Goal: Task Accomplishment & Management: Manage account settings

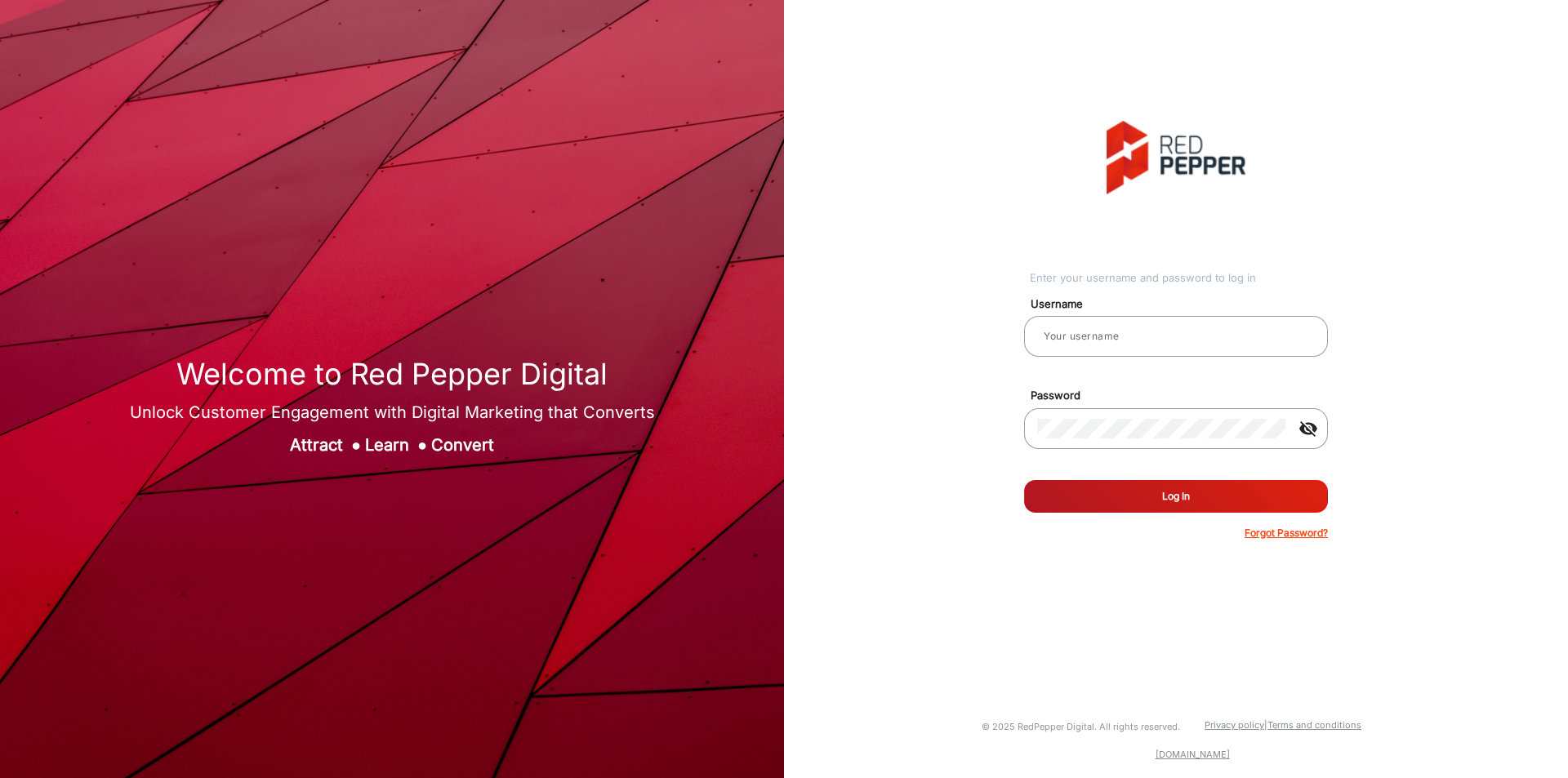
type input "[PERSON_NAME]"
click at [1187, 495] on button "Log In" at bounding box center [1176, 496] width 303 height 32
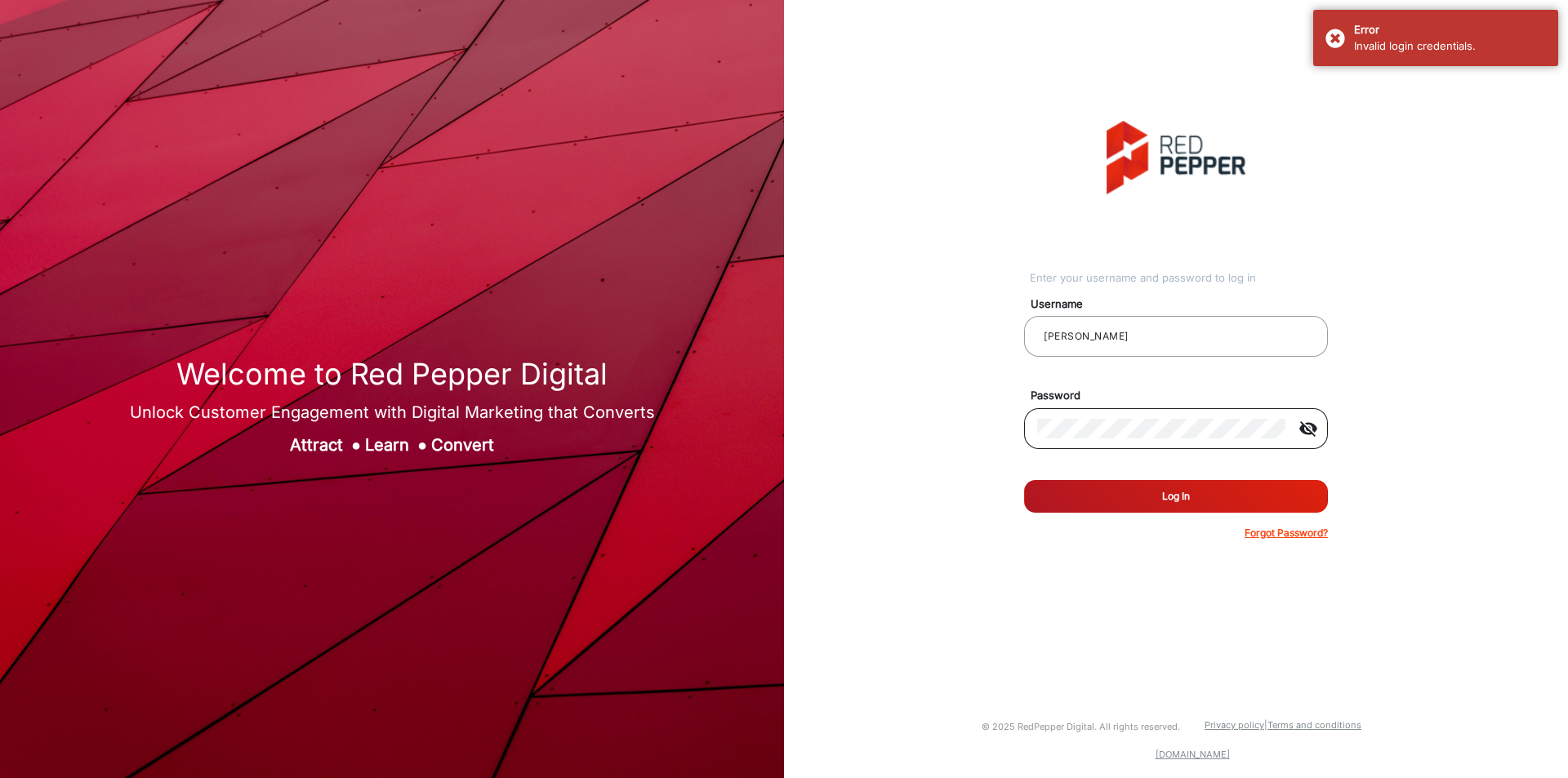
click at [1149, 417] on div at bounding box center [1161, 428] width 249 height 45
click at [1306, 432] on mat-icon "visibility_off" at bounding box center [1308, 428] width 39 height 19
click at [1148, 334] on input "[PERSON_NAME]" at bounding box center [1176, 337] width 277 height 19
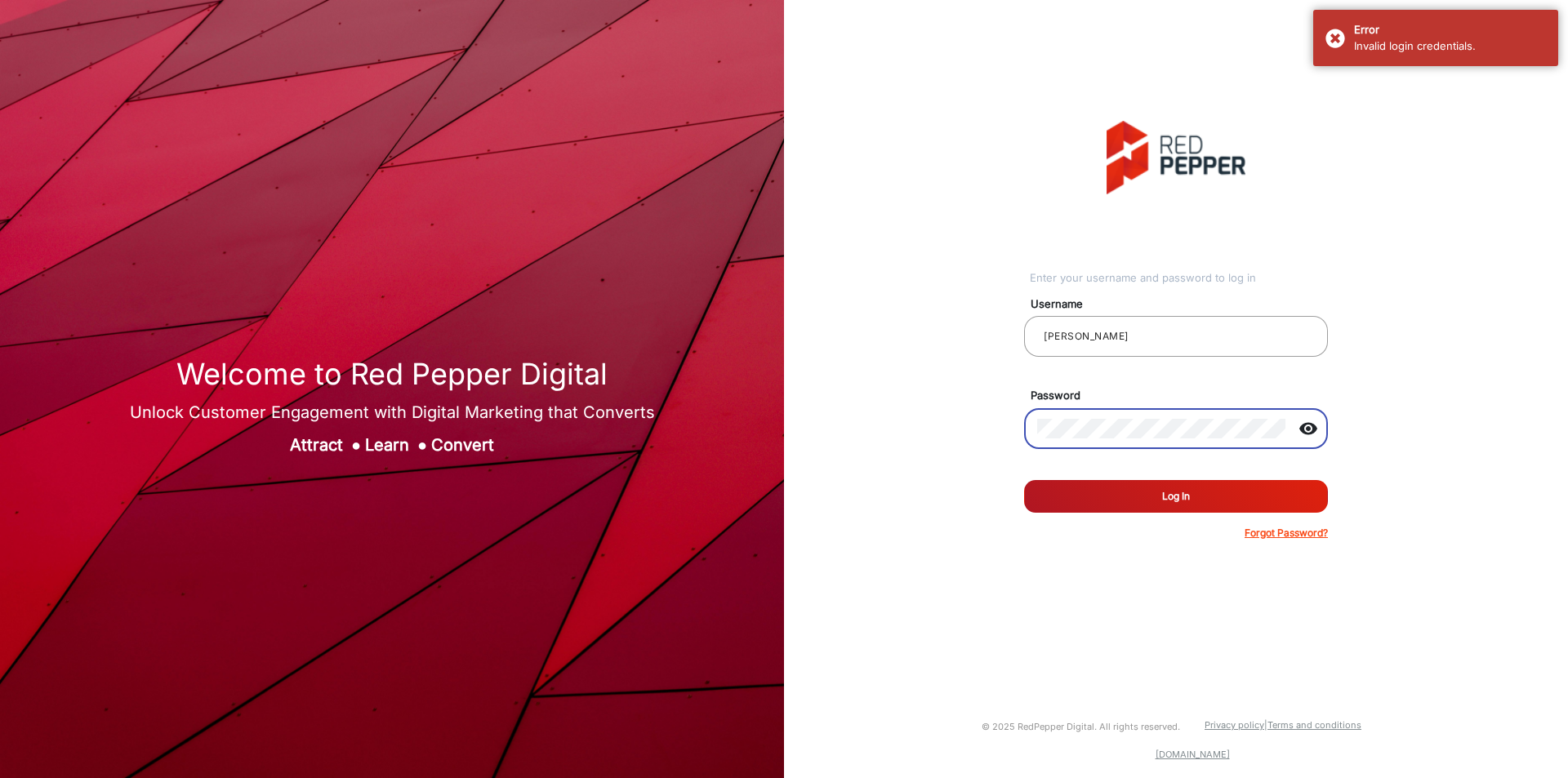
click at [1123, 529] on div "Forgot Password?" at bounding box center [1176, 533] width 303 height 15
click at [1126, 510] on button "Log In" at bounding box center [1176, 496] width 303 height 32
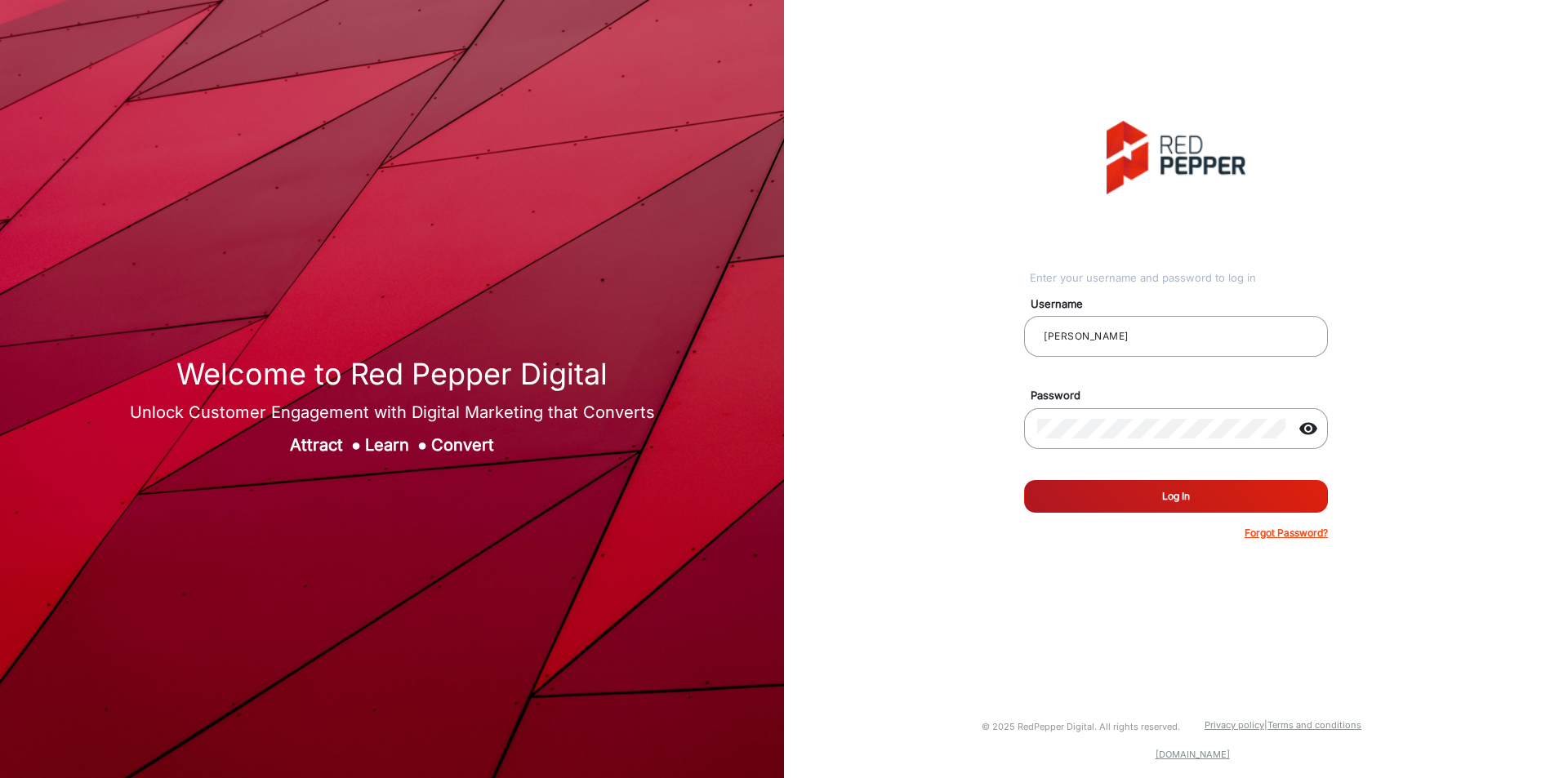
click at [1137, 500] on button "Log In" at bounding box center [1176, 496] width 303 height 32
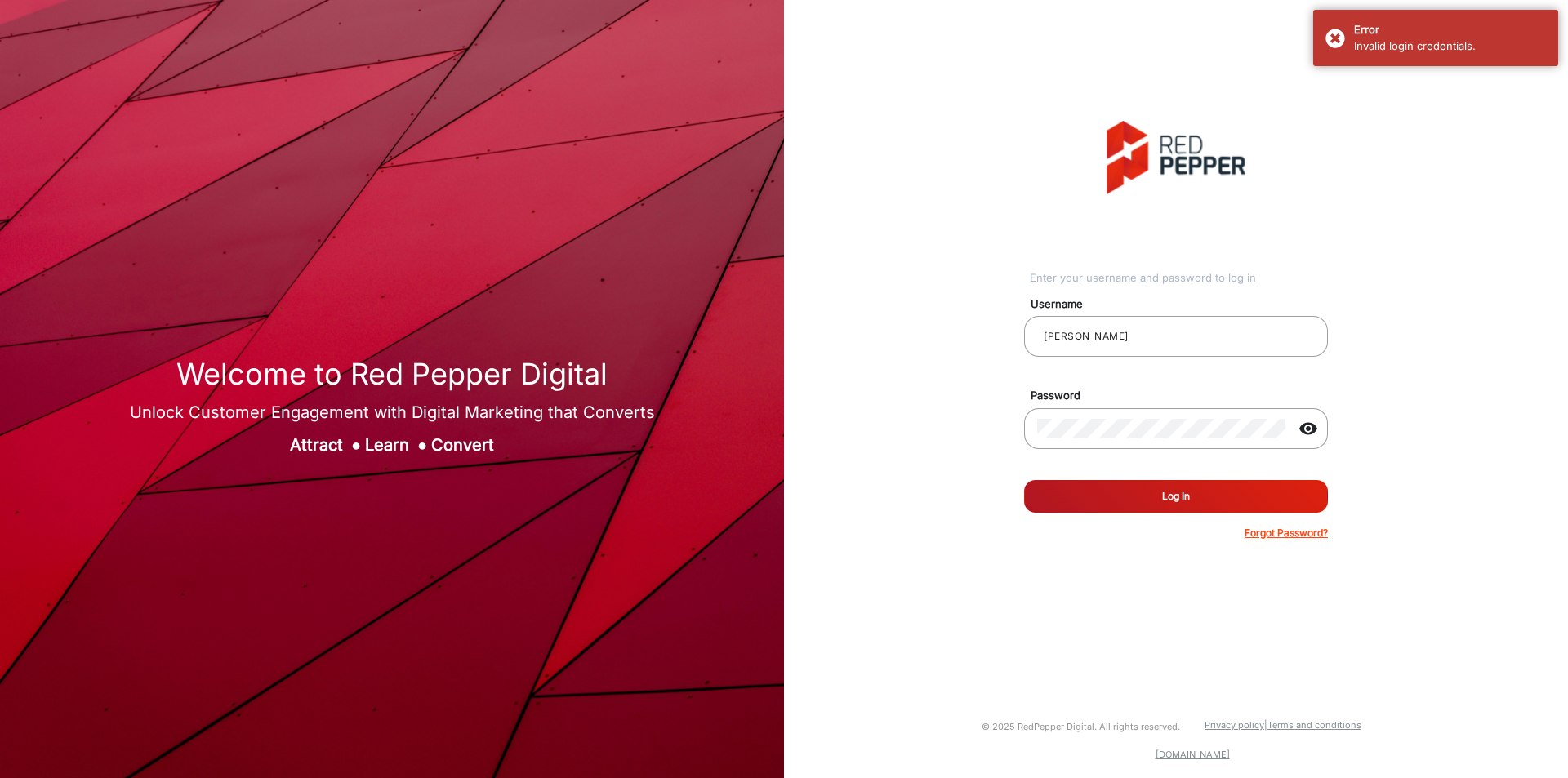
click at [1169, 494] on button "Log In" at bounding box center [1176, 496] width 303 height 32
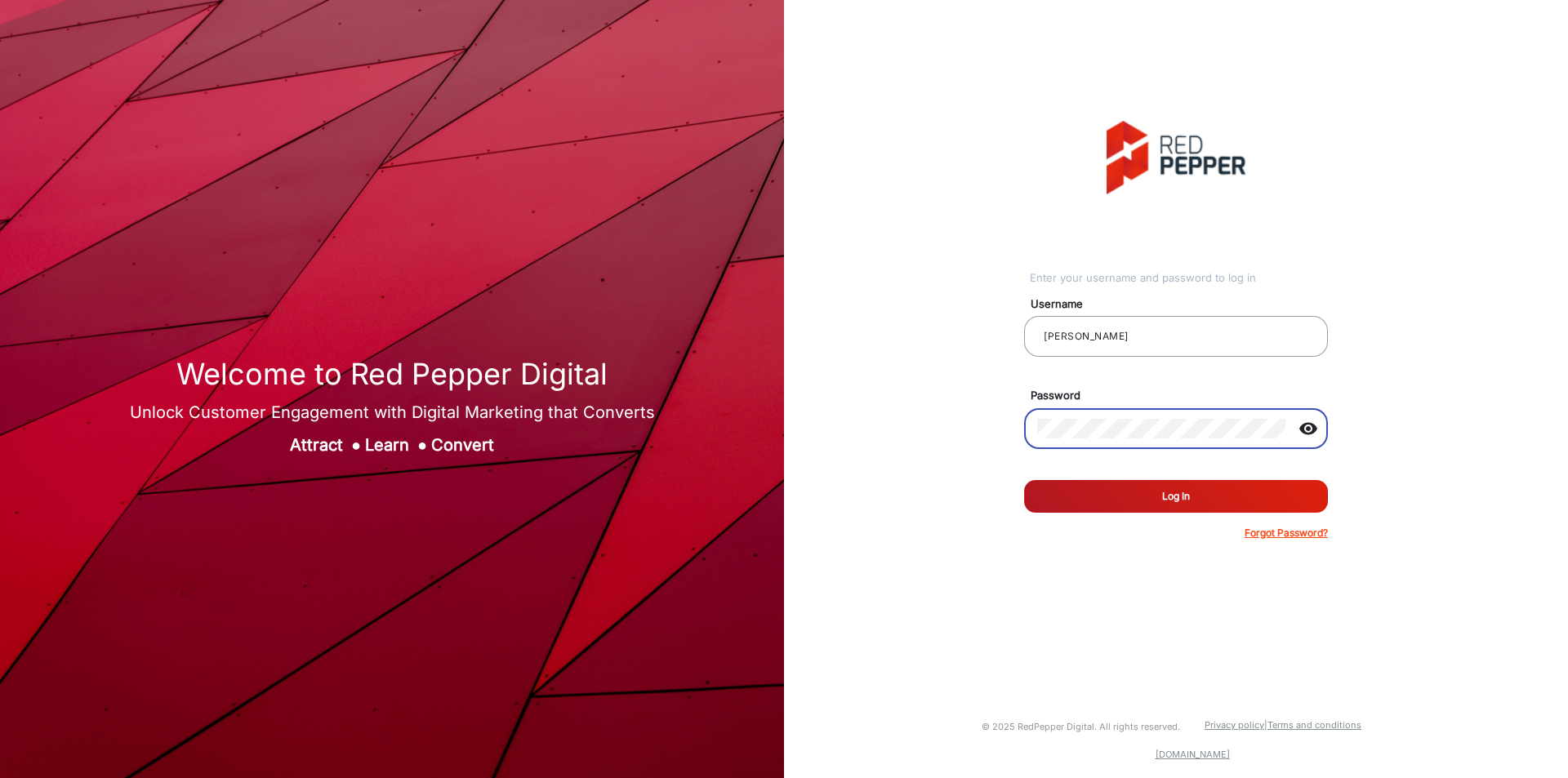
click at [1312, 434] on mat-icon "visibility" at bounding box center [1308, 428] width 39 height 19
click at [1207, 491] on button "Log In" at bounding box center [1176, 496] width 303 height 32
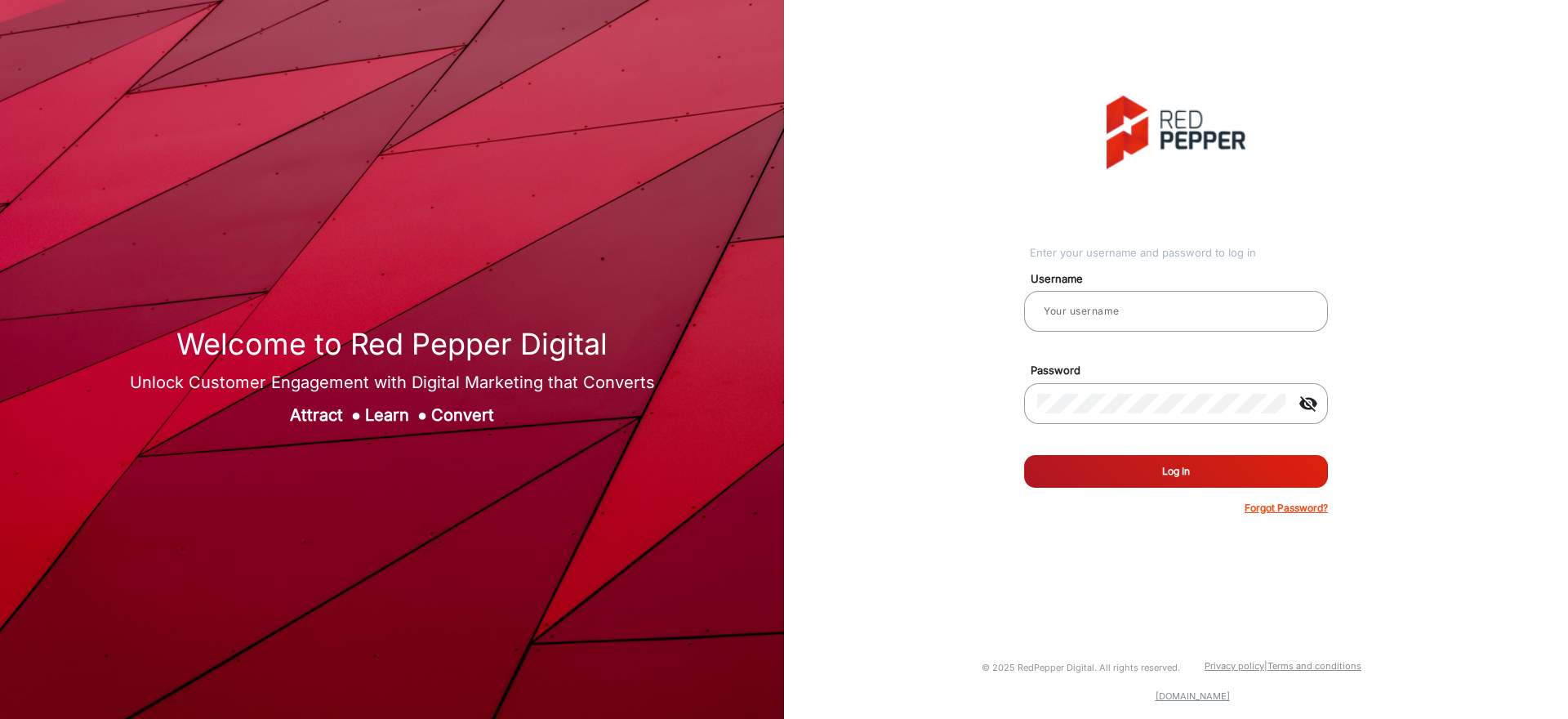
type input "[PERSON_NAME]"
click at [1176, 473] on button "Log In" at bounding box center [1176, 471] width 303 height 32
